Goal: Task Accomplishment & Management: Complete application form

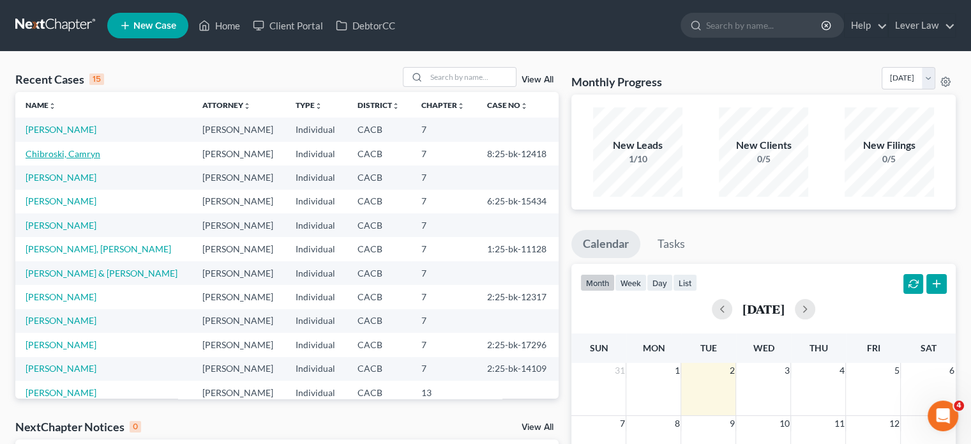
click at [82, 150] on link "Chibroski, Camryn" at bounding box center [63, 153] width 75 height 11
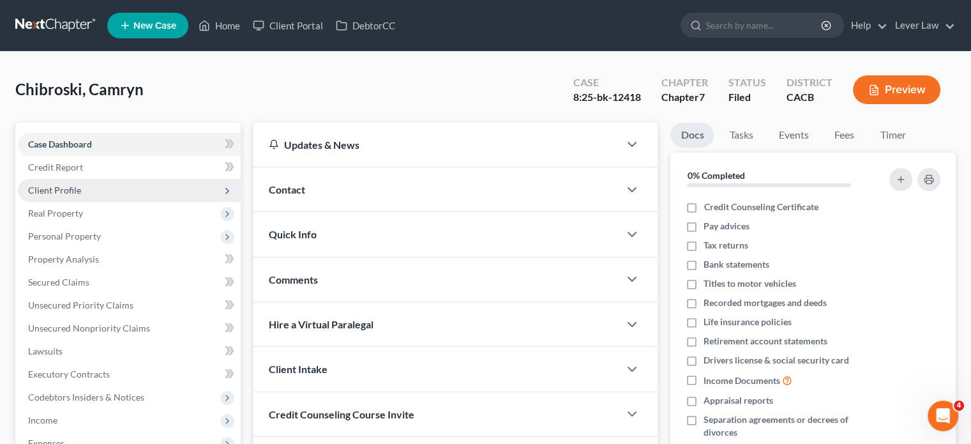
click at [78, 190] on span "Client Profile" at bounding box center [54, 189] width 53 height 11
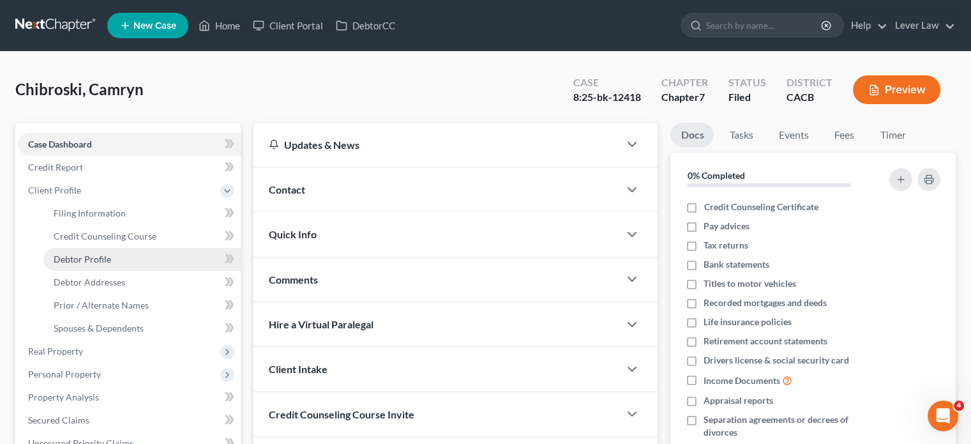
click at [97, 269] on link "Debtor Profile" at bounding box center [141, 259] width 197 height 23
select select "0"
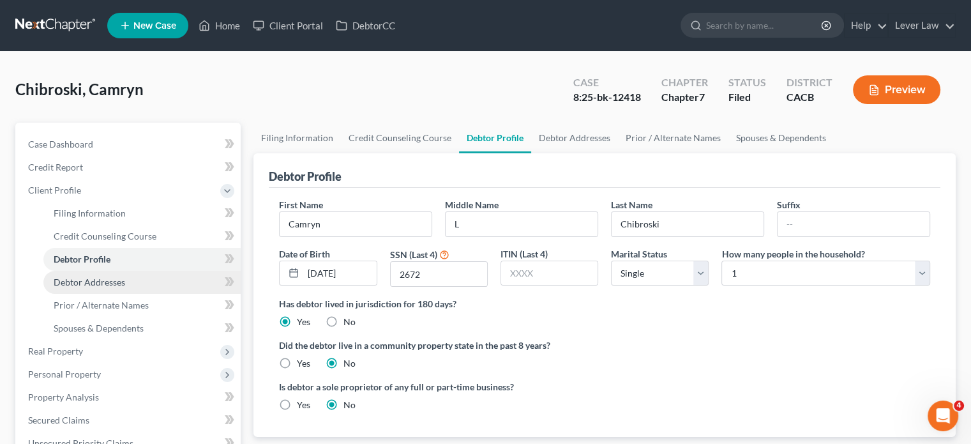
click at [100, 281] on span "Debtor Addresses" at bounding box center [89, 281] width 71 height 11
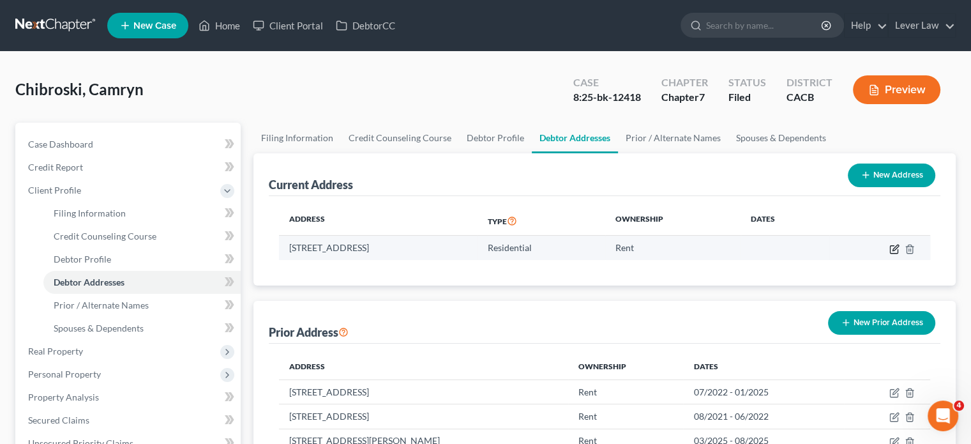
click at [893, 248] on icon "button" at bounding box center [894, 249] width 10 height 10
select select "3"
select select "7"
select select "0"
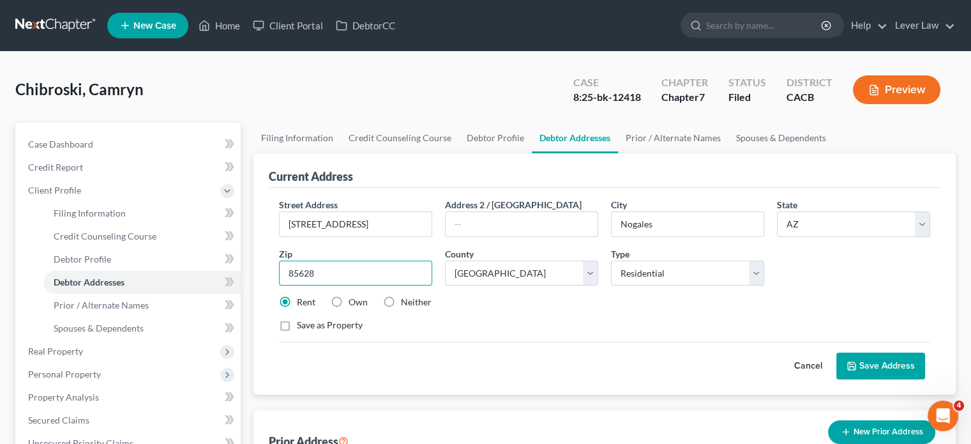
drag, startPoint x: 340, startPoint y: 273, endPoint x: 229, endPoint y: 274, distance: 111.0
click at [229, 274] on div "Petition Navigation Case Dashboard Payments Invoices Payments Payments Credit R…" at bounding box center [485, 445] width 953 height 645
click at [337, 270] on input "85628" at bounding box center [355, 273] width 153 height 26
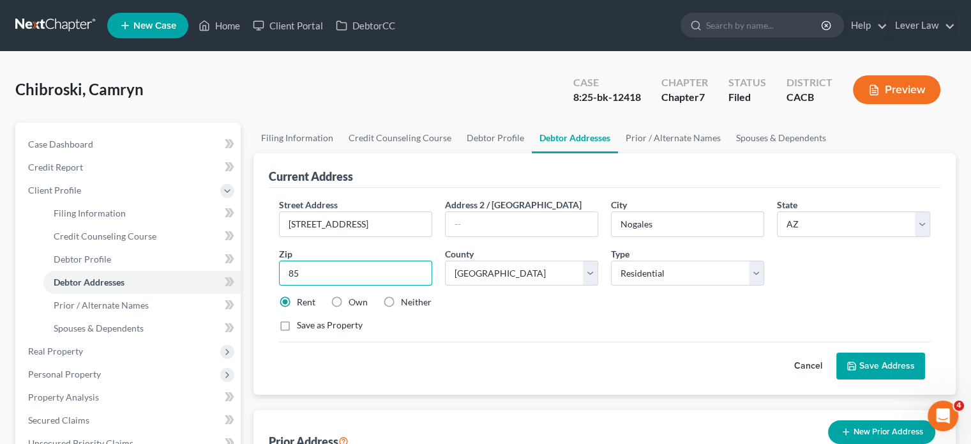
type input "8"
drag, startPoint x: 675, startPoint y: 232, endPoint x: 615, endPoint y: 233, distance: 60.0
click at [615, 233] on input "Nogales" at bounding box center [687, 224] width 152 height 24
click at [334, 276] on input "text" at bounding box center [355, 273] width 153 height 26
type input "85648"
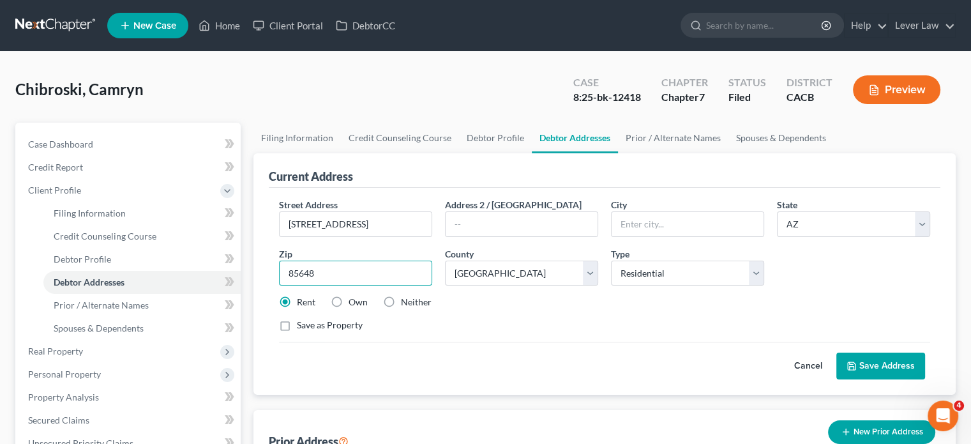
click at [836, 352] on button "Save Address" at bounding box center [880, 365] width 89 height 27
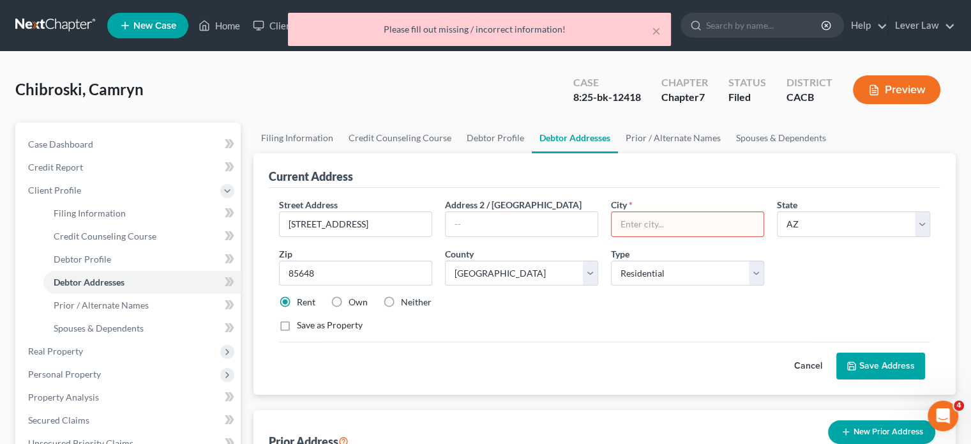
click at [670, 216] on input "text" at bounding box center [687, 224] width 152 height 24
type input "Rio Rico"
click at [311, 272] on input "85648" at bounding box center [355, 273] width 153 height 26
click at [308, 272] on input "85648" at bounding box center [355, 273] width 153 height 26
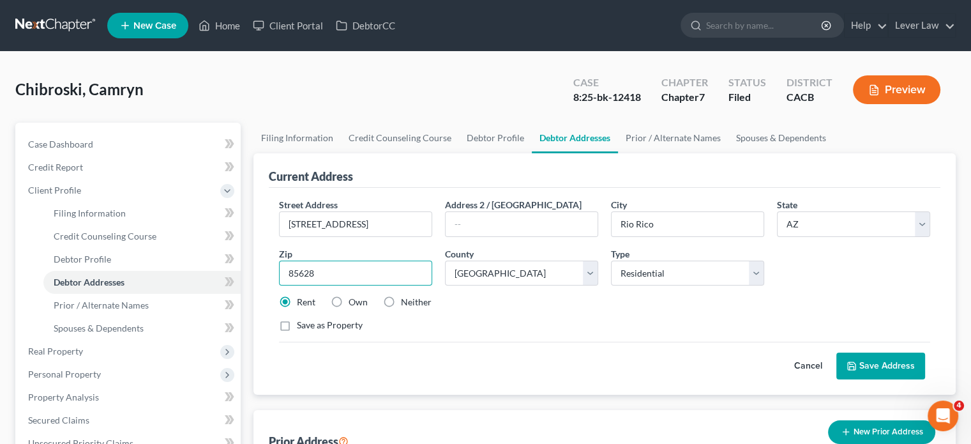
type input "85628"
click at [836, 352] on button "Save Address" at bounding box center [880, 365] width 89 height 27
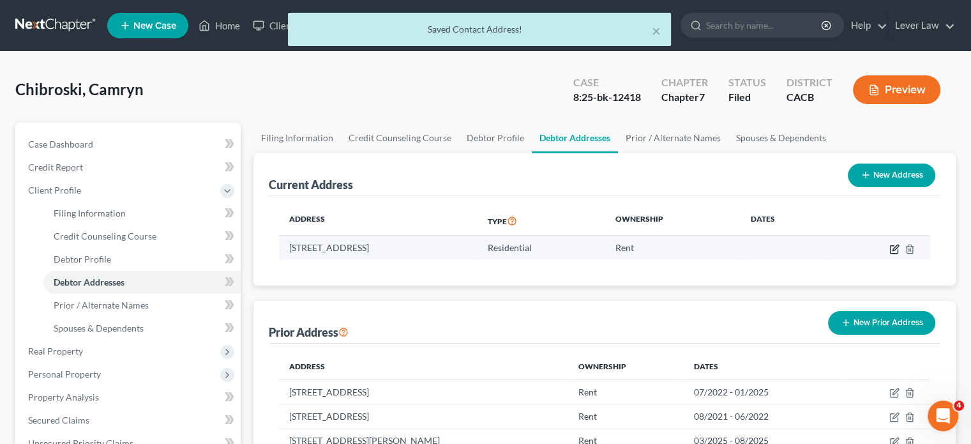
click at [894, 244] on icon "button" at bounding box center [894, 249] width 10 height 10
select select "3"
select select "7"
select select "0"
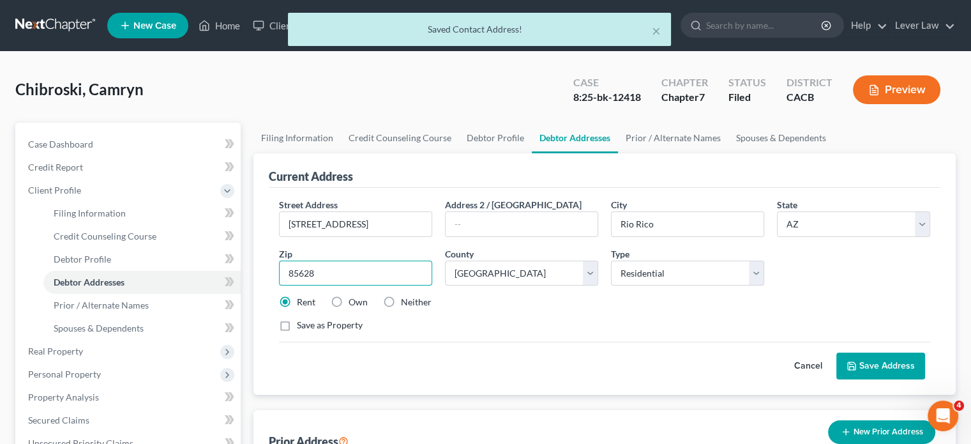
click at [409, 275] on input "85628" at bounding box center [355, 273] width 153 height 26
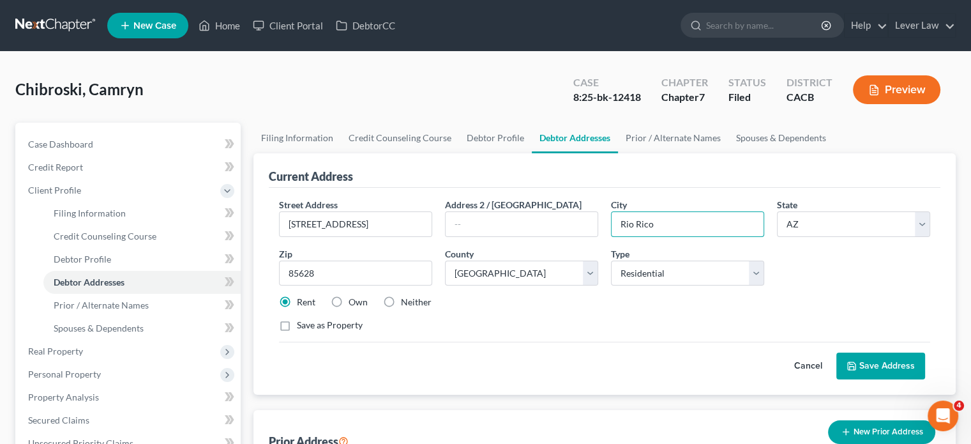
drag, startPoint x: 668, startPoint y: 234, endPoint x: 502, endPoint y: 237, distance: 166.6
click at [502, 237] on div "Street Address * [STREET_ADDRESS] * [GEOGRAPHIC_DATA] * State [US_STATE] AK AR …" at bounding box center [604, 270] width 664 height 144
click at [836, 352] on button "Save Address" at bounding box center [880, 365] width 89 height 27
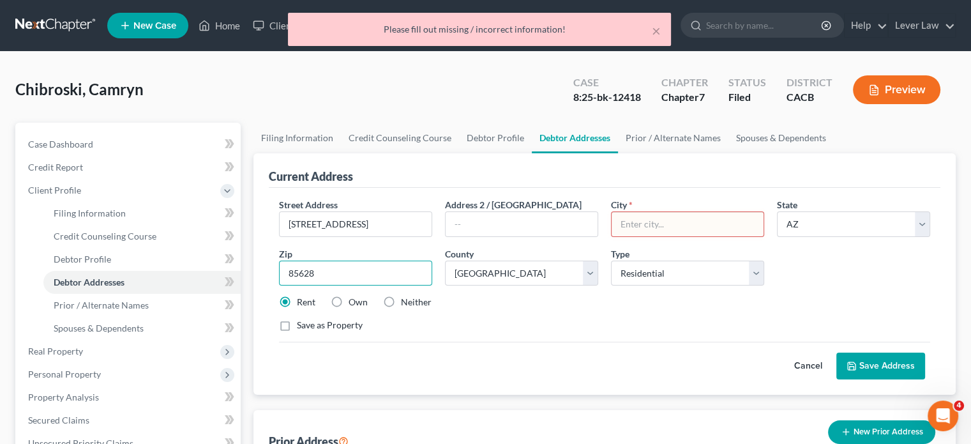
click at [391, 260] on input "85628" at bounding box center [355, 273] width 153 height 26
drag, startPoint x: 453, startPoint y: 317, endPoint x: 616, endPoint y: 326, distance: 163.6
click at [454, 317] on div "Street Address * [STREET_ADDRESS] * State * State [US_STATE] AK AR AZ CA CO CT …" at bounding box center [604, 270] width 664 height 144
click at [613, 325] on div "Save as Property" at bounding box center [604, 324] width 651 height 13
drag, startPoint x: 671, startPoint y: 234, endPoint x: 683, endPoint y: 233, distance: 12.8
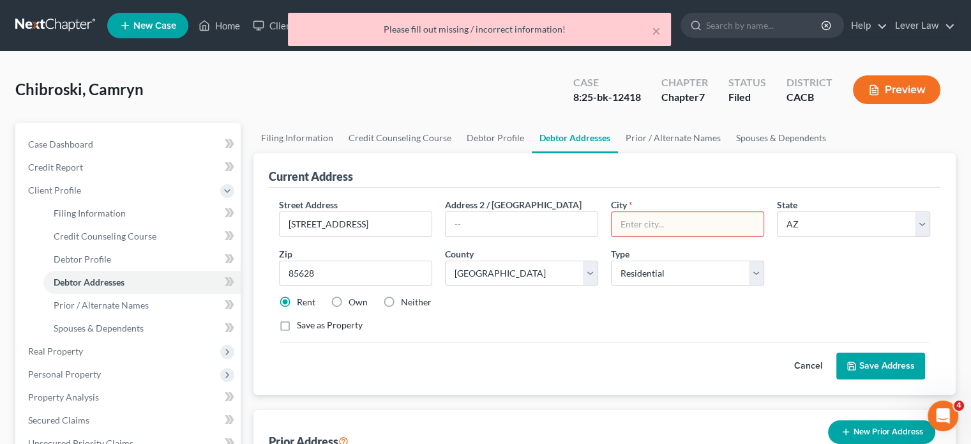
click at [671, 234] on input "text" at bounding box center [687, 224] width 152 height 24
click at [623, 302] on div "Rent Own Neither" at bounding box center [604, 301] width 664 height 13
click at [364, 275] on input "85628" at bounding box center [355, 273] width 153 height 26
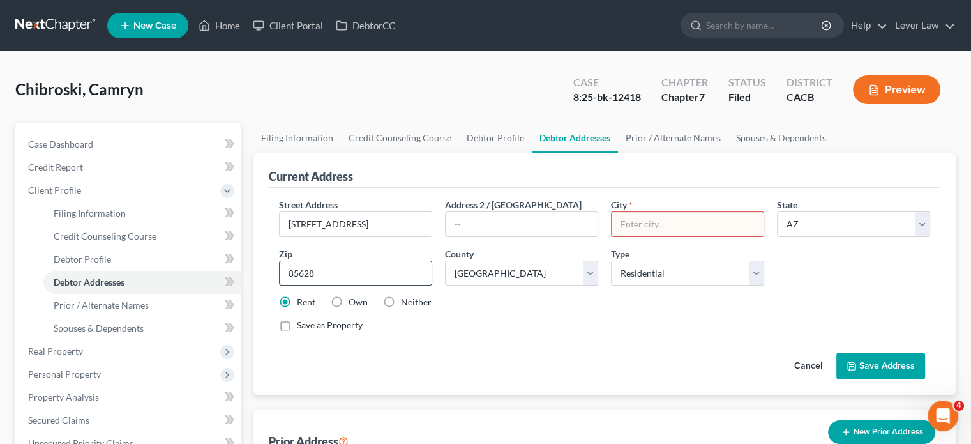
drag, startPoint x: 472, startPoint y: 315, endPoint x: 362, endPoint y: 276, distance: 117.1
click at [468, 312] on div "Street Address * [STREET_ADDRESS] * State * State [US_STATE] AK AR AZ CA CO CT …" at bounding box center [604, 270] width 664 height 144
click at [373, 269] on input "85628" at bounding box center [355, 273] width 153 height 26
click at [796, 221] on select "State [US_STATE] AK AR AZ CA CO CT DE DC [GEOGRAPHIC_DATA] [GEOGRAPHIC_DATA] GU…" at bounding box center [853, 224] width 153 height 26
select select
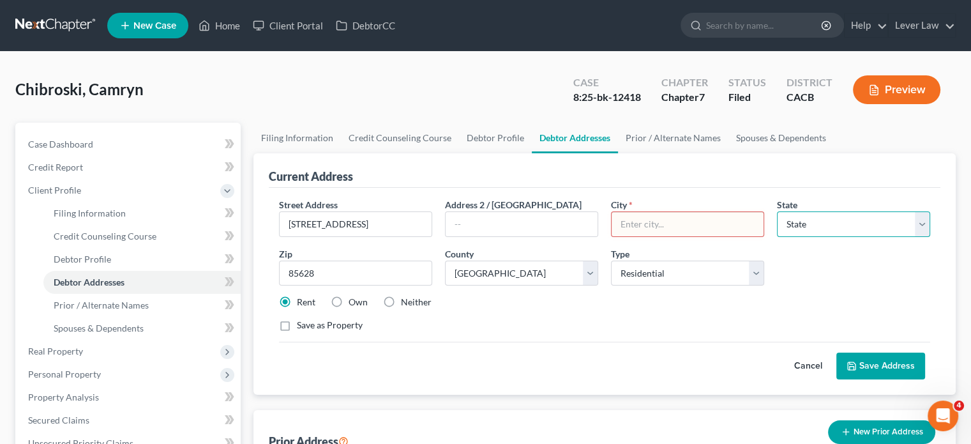
click at [777, 211] on select "State [US_STATE] AK AR AZ CA CO CT DE DC [GEOGRAPHIC_DATA] [GEOGRAPHIC_DATA] GU…" at bounding box center [853, 224] width 153 height 26
click at [699, 336] on div "Street Address * [STREET_ADDRESS] * State * State [US_STATE] AK AR AZ CA CO CT …" at bounding box center [604, 270] width 664 height 144
click at [368, 262] on input "85628" at bounding box center [355, 273] width 153 height 26
select select
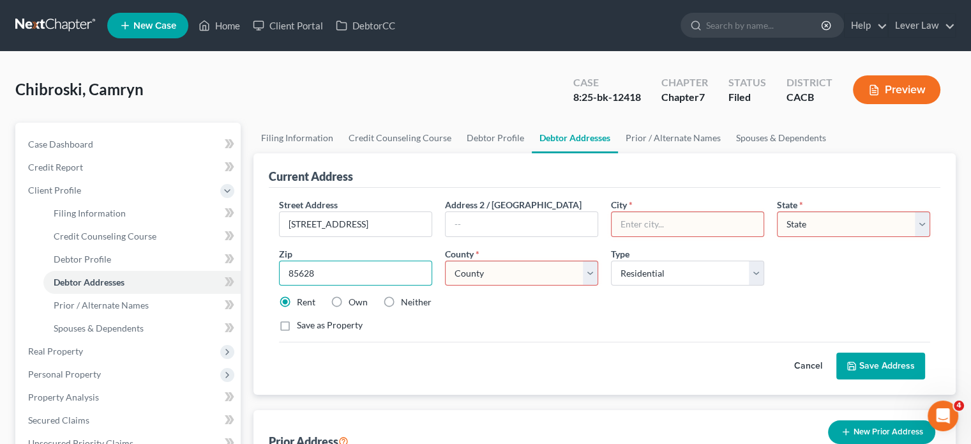
click at [836, 352] on button "Save Address" at bounding box center [880, 365] width 89 height 27
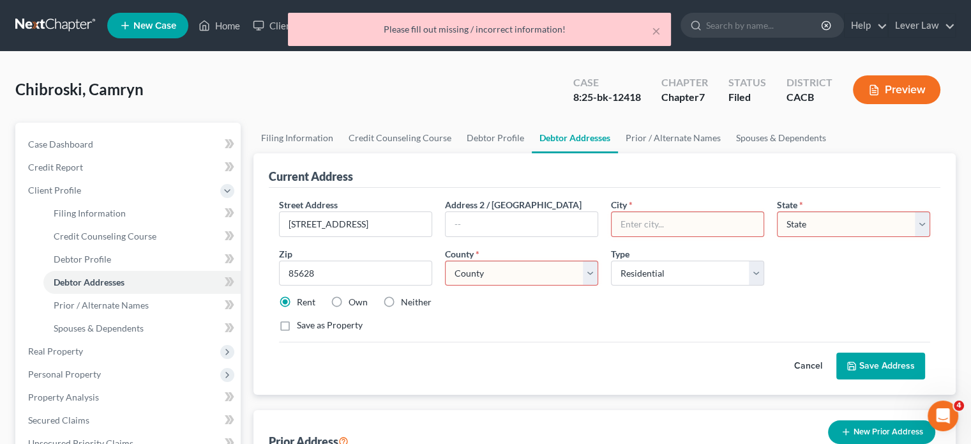
drag, startPoint x: 531, startPoint y: 260, endPoint x: 537, endPoint y: 266, distance: 8.6
click at [531, 260] on select "County" at bounding box center [521, 273] width 153 height 26
click at [539, 272] on select "County" at bounding box center [521, 273] width 153 height 26
drag, startPoint x: 528, startPoint y: 329, endPoint x: 385, endPoint y: 295, distance: 146.9
click at [528, 330] on div "Save as Property" at bounding box center [604, 324] width 651 height 13
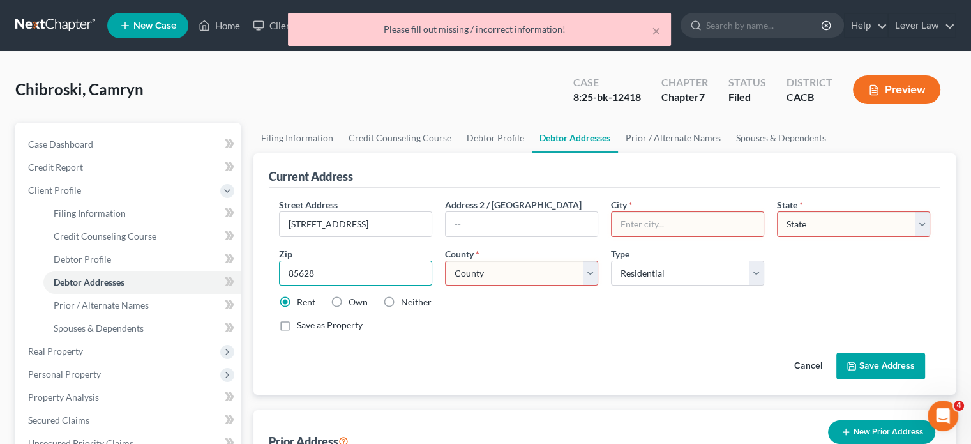
click at [372, 279] on input "85628" at bounding box center [355, 273] width 153 height 26
click at [348, 267] on input "85628" at bounding box center [355, 273] width 153 height 26
